Goal: Information Seeking & Learning: Learn about a topic

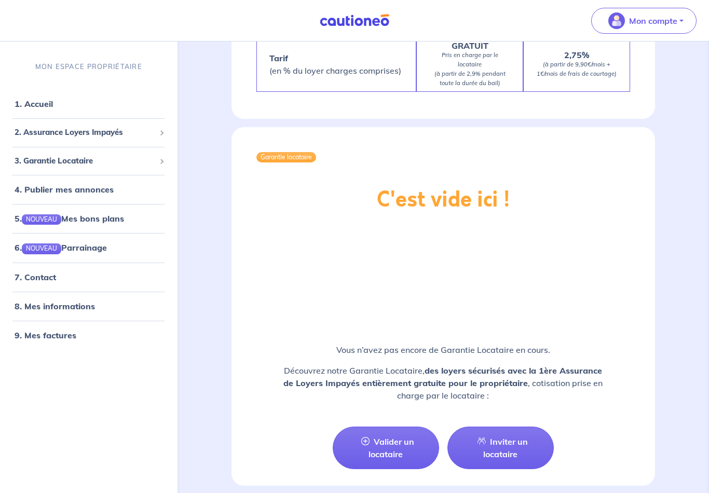
scroll to position [1127, 0]
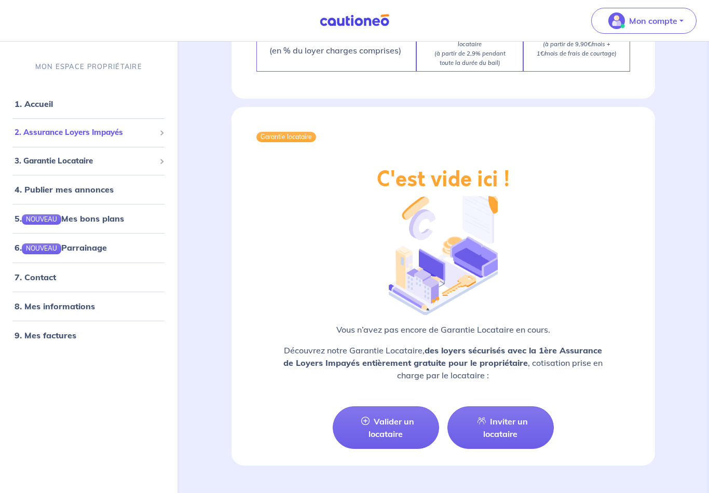
click at [139, 139] on span "2. Assurance Loyers Impayés" at bounding box center [85, 133] width 141 height 12
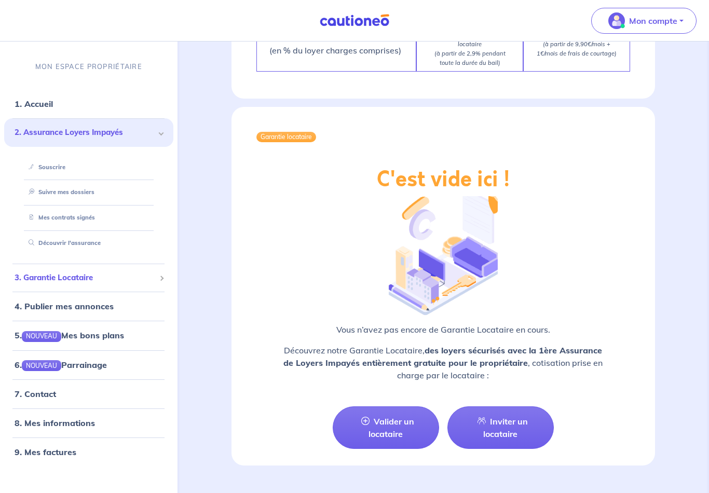
click at [39, 278] on span "3. Garantie Locataire" at bounding box center [85, 278] width 141 height 12
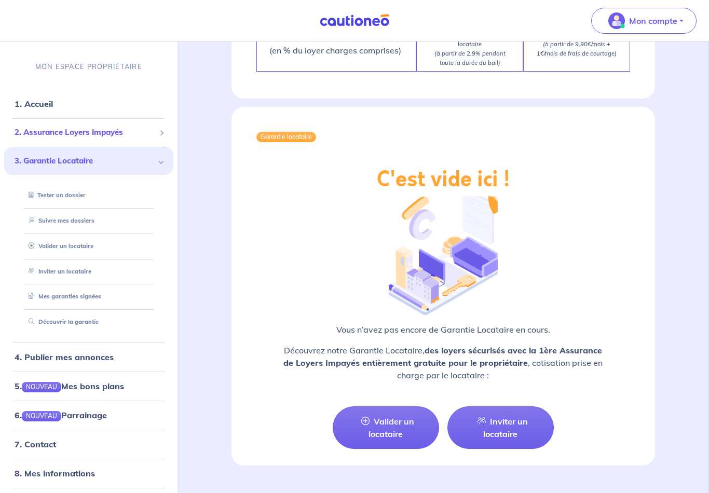
click at [44, 138] on span "2. Assurance Loyers Impayés" at bounding box center [85, 133] width 141 height 12
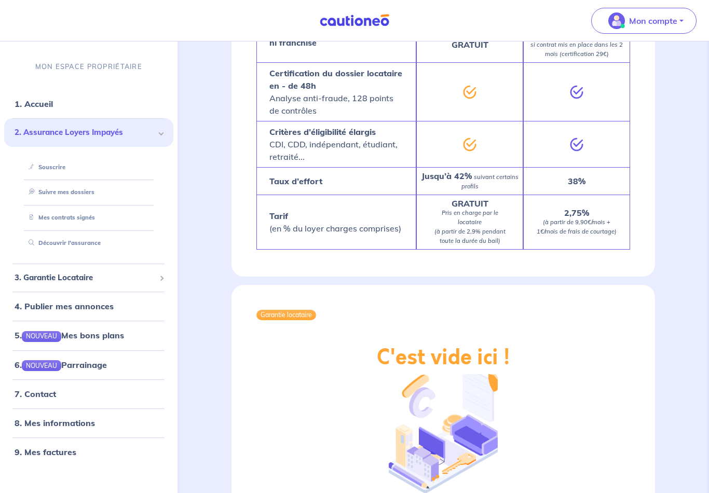
scroll to position [948, 0]
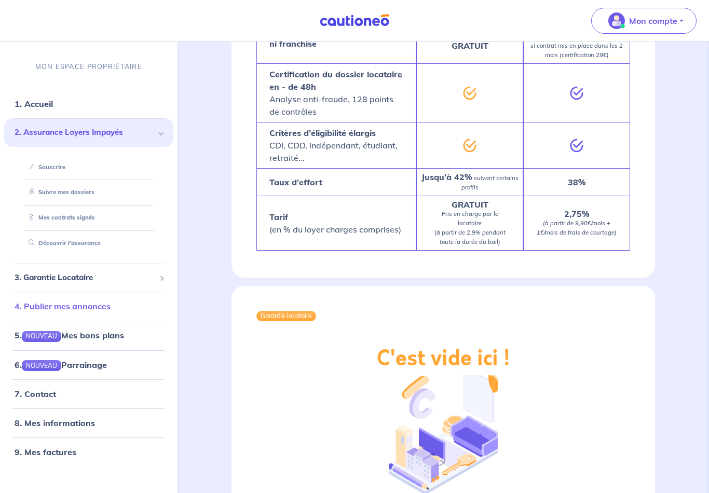
click at [103, 304] on link "4. Publier mes annonces" at bounding box center [63, 306] width 96 height 10
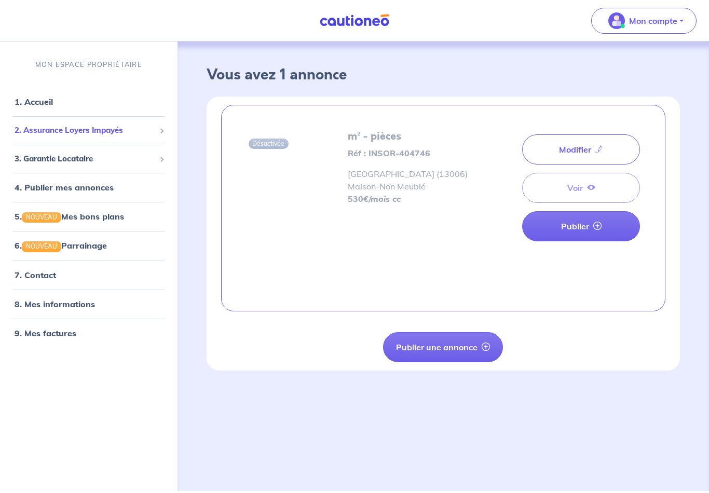
click at [95, 125] on span "2. Assurance Loyers Impayés" at bounding box center [85, 131] width 141 height 12
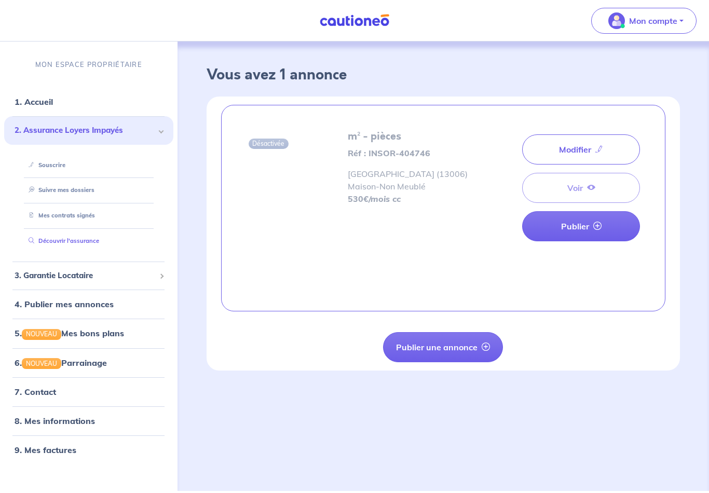
click at [97, 237] on link "Découvrir l'assurance" at bounding box center [61, 240] width 75 height 7
click at [674, 23] on p "Mon compte" at bounding box center [653, 21] width 48 height 12
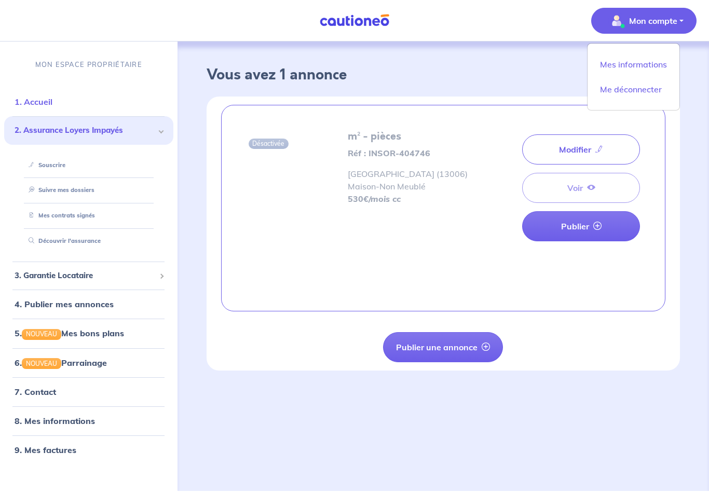
click at [52, 97] on link "1. Accueil" at bounding box center [34, 102] width 38 height 10
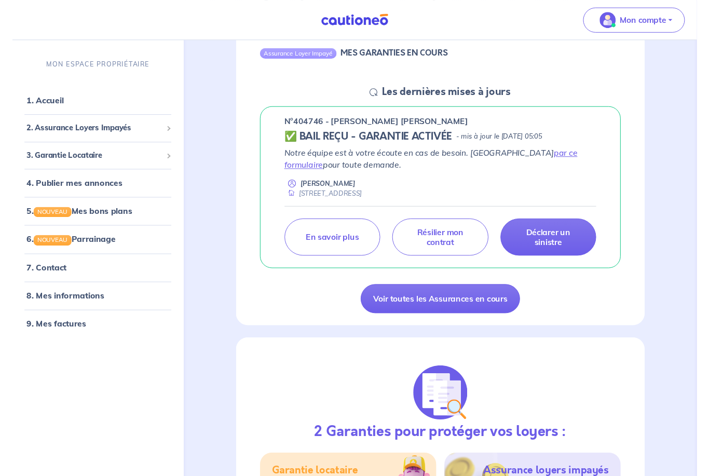
scroll to position [117, 0]
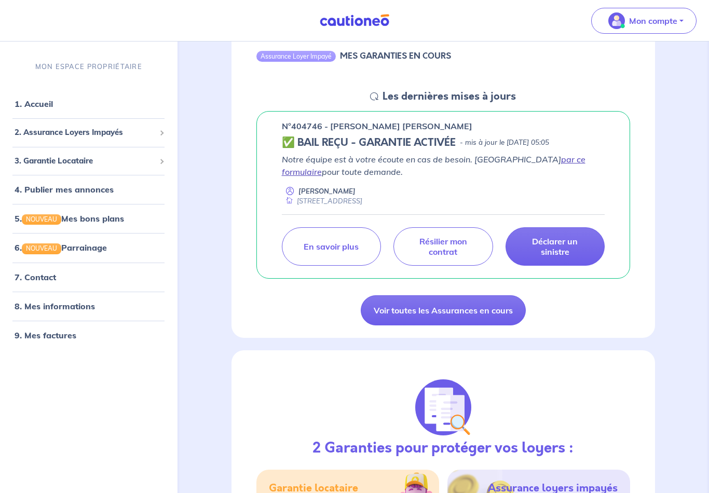
click at [549, 158] on link "par ce formulaire" at bounding box center [434, 165] width 304 height 23
